Goal: Navigation & Orientation: Find specific page/section

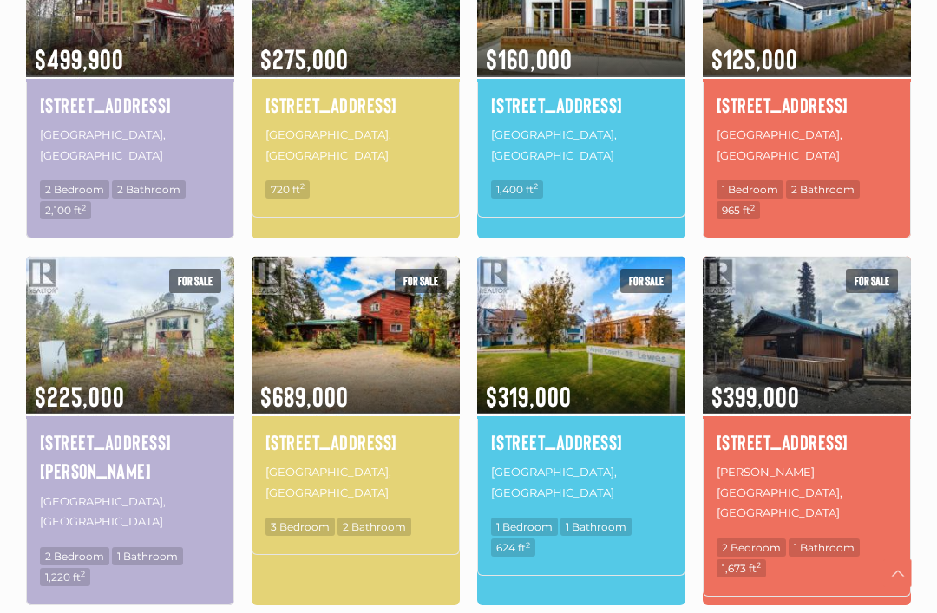
scroll to position [702, 0]
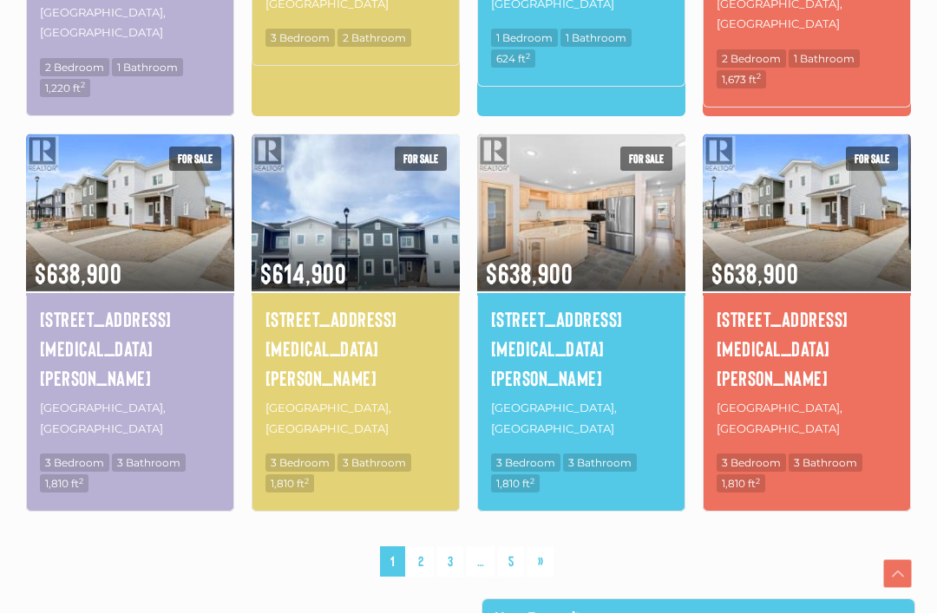
click at [421, 546] on link "2" at bounding box center [421, 561] width 26 height 30
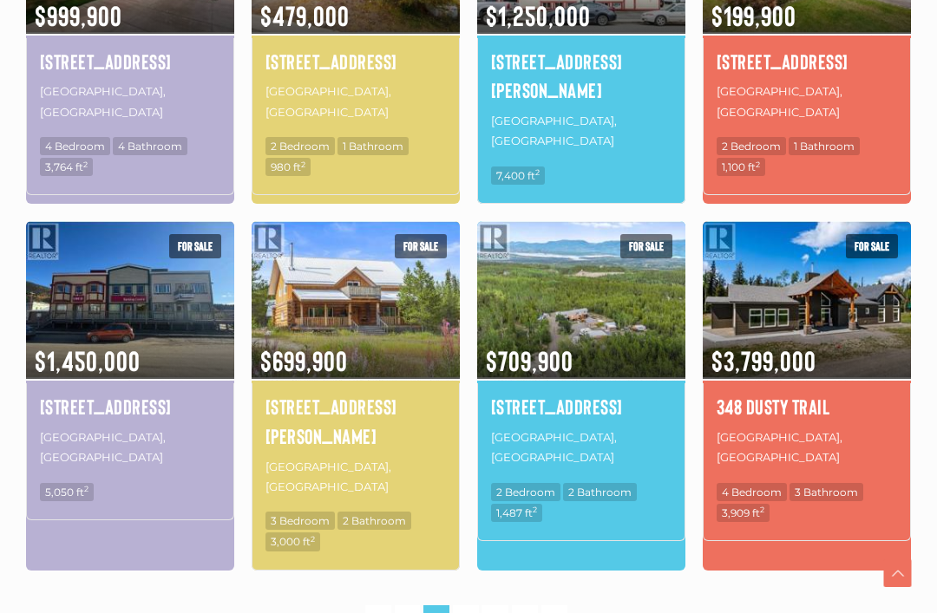
scroll to position [1083, 0]
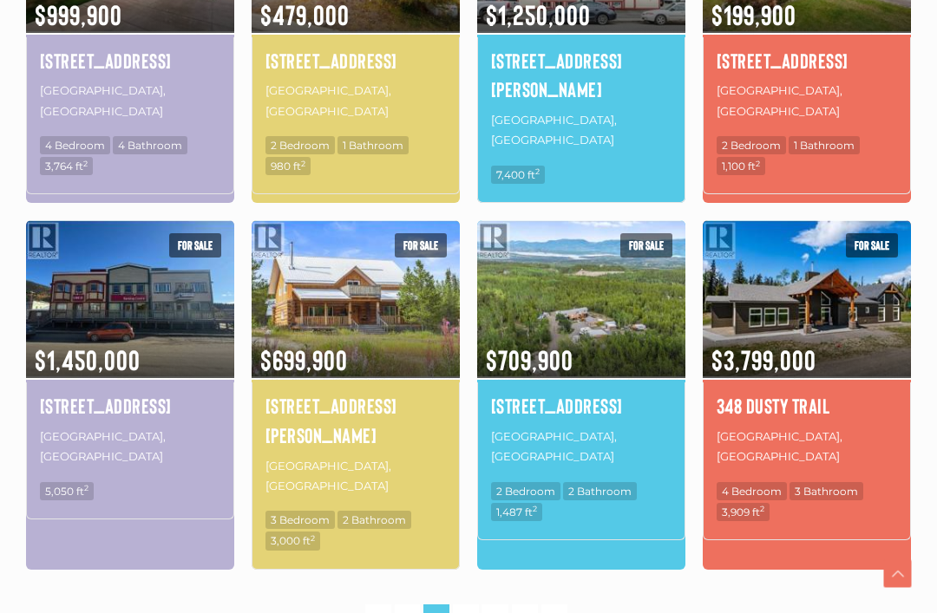
click at [464, 604] on link "3" at bounding box center [466, 619] width 26 height 30
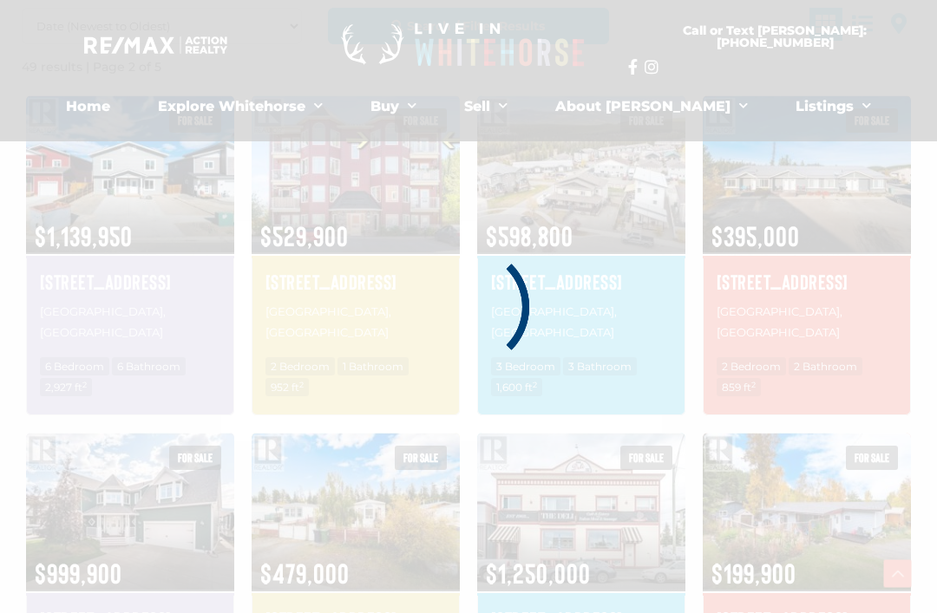
scroll to position [402, 0]
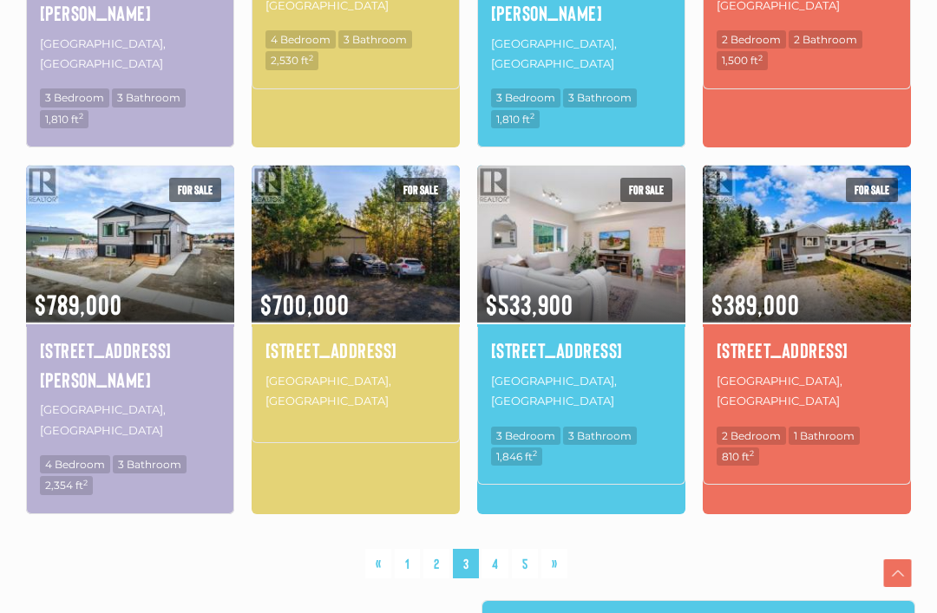
click at [493, 550] on link "4" at bounding box center [494, 565] width 27 height 30
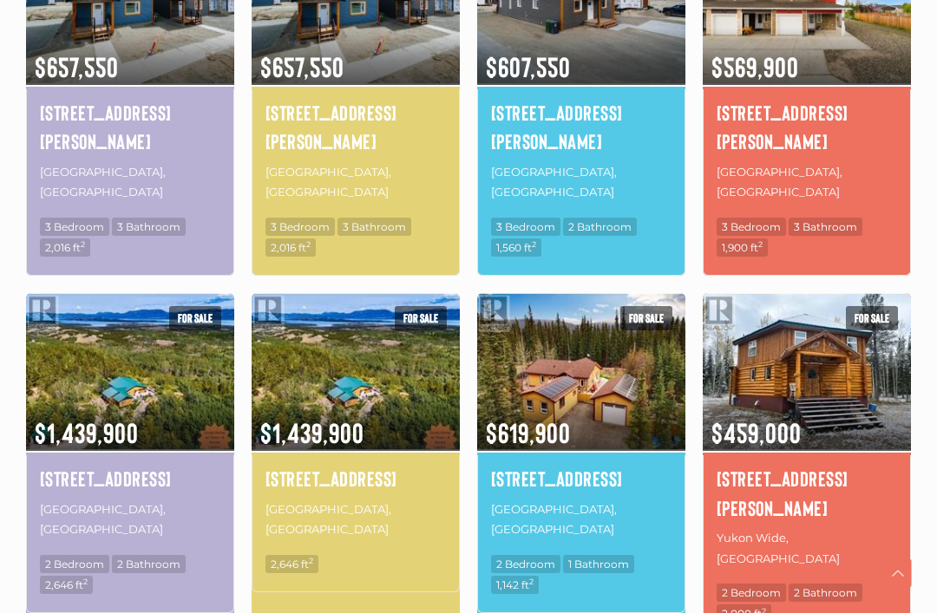
scroll to position [694, 0]
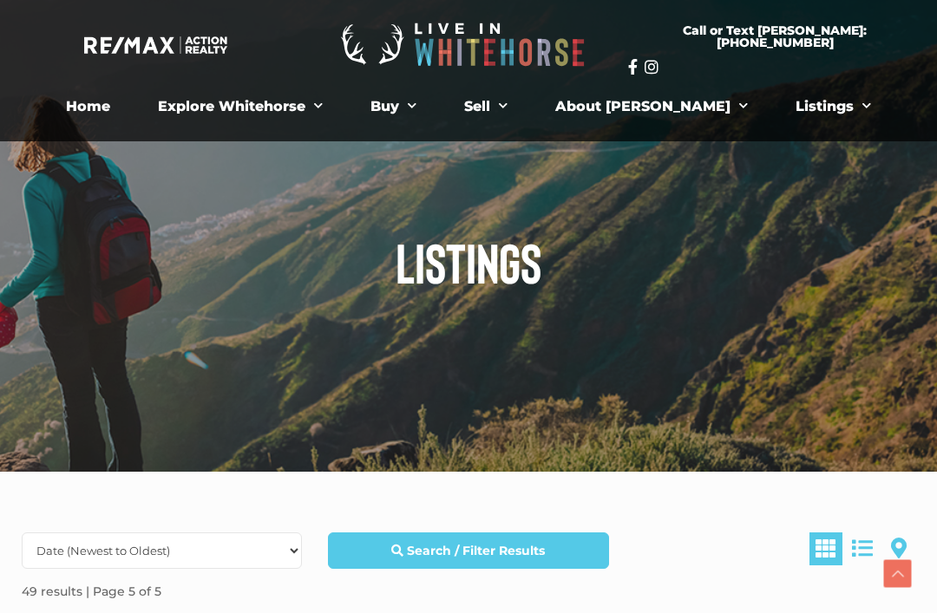
scroll to position [1115, 0]
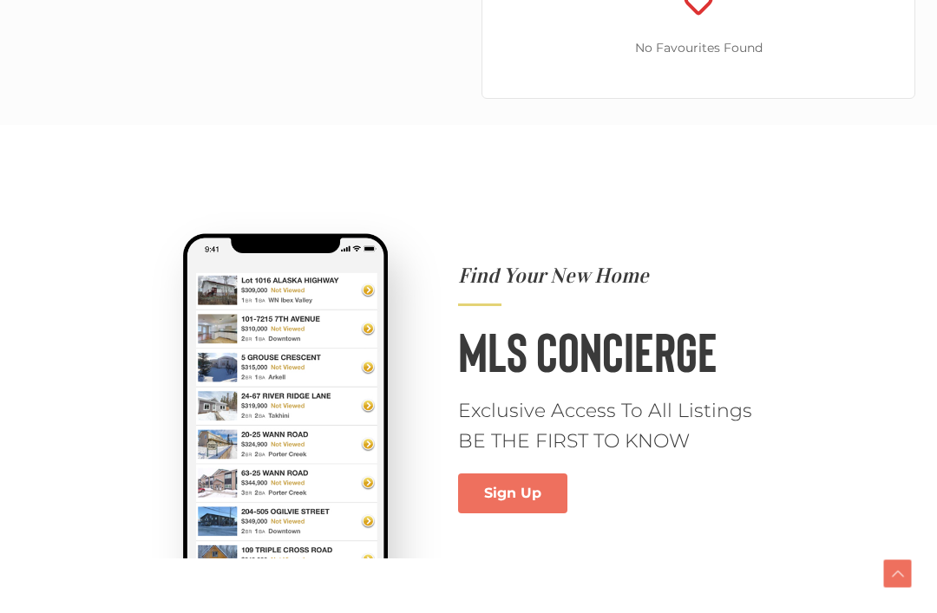
scroll to position [1303, 0]
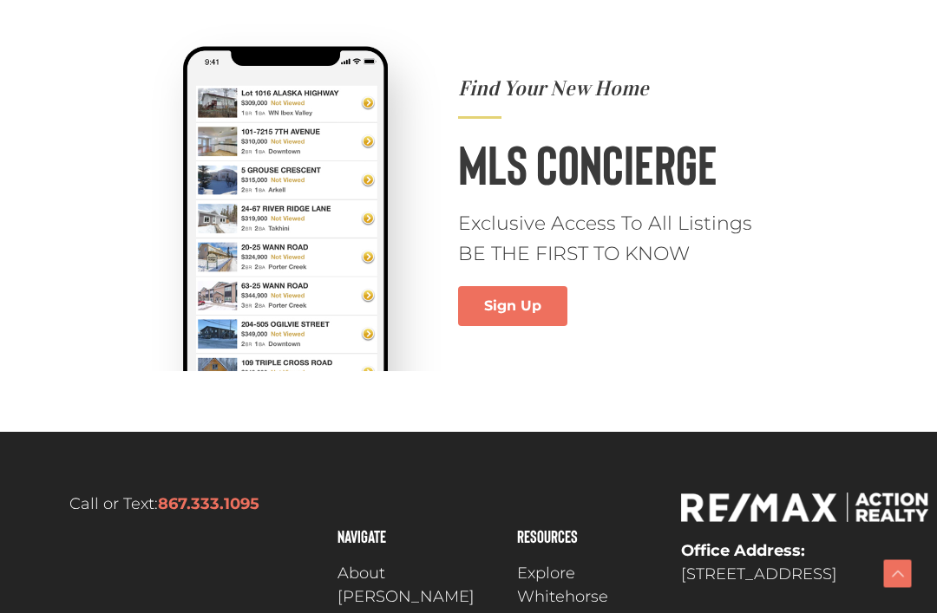
scroll to position [1139, 0]
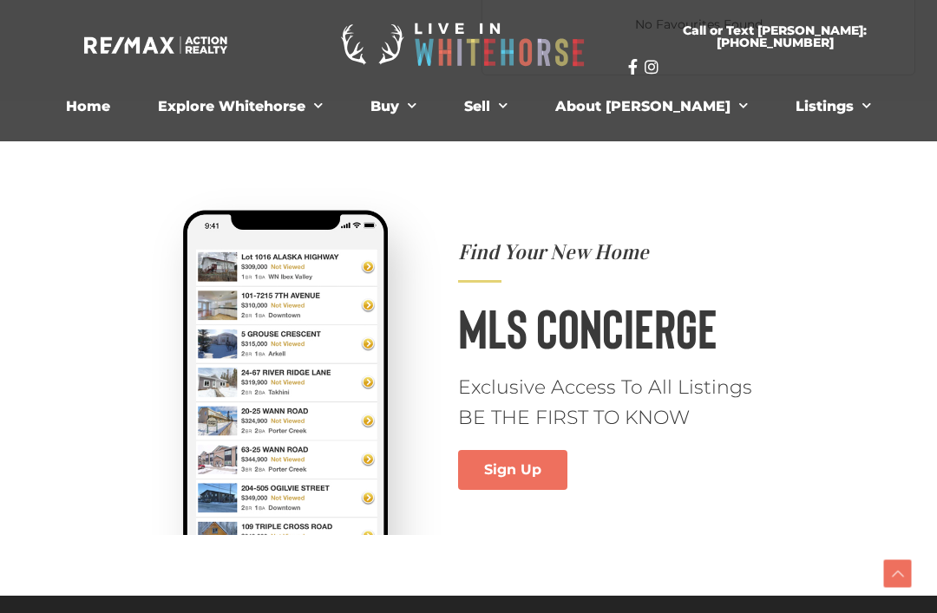
scroll to position [1246, 0]
